Goal: Find specific page/section: Find specific page/section

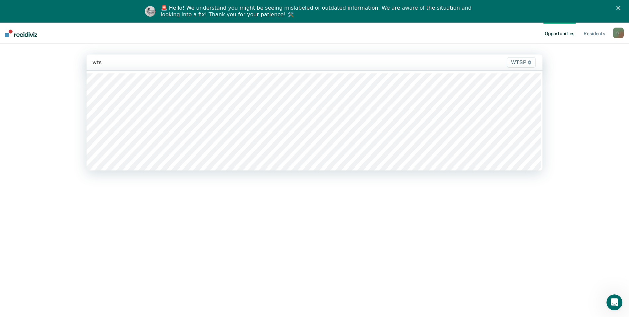
type input "wtsp"
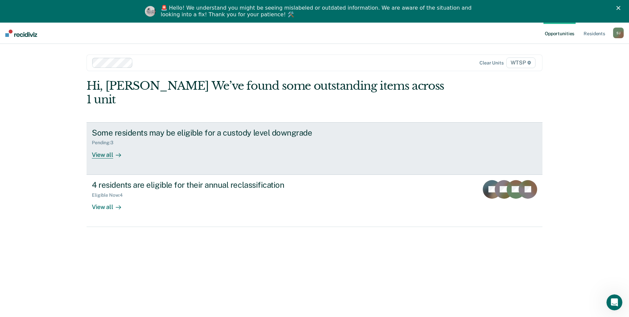
click at [101, 145] on div "View all" at bounding box center [110, 151] width 37 height 13
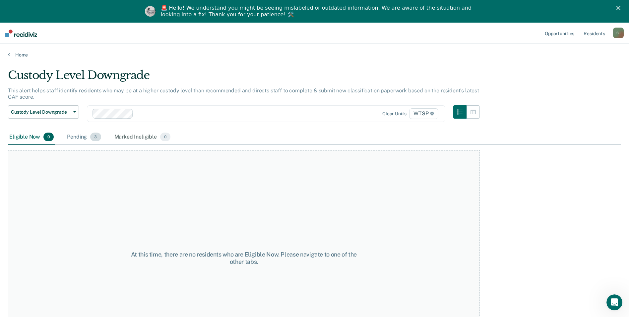
click at [79, 136] on div "Pending 3" at bounding box center [84, 137] width 36 height 15
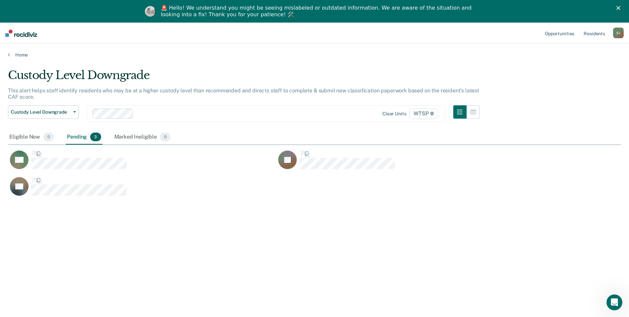
scroll to position [216, 608]
click at [9, 54] on icon at bounding box center [9, 54] width 2 height 5
